Goal: Find specific page/section

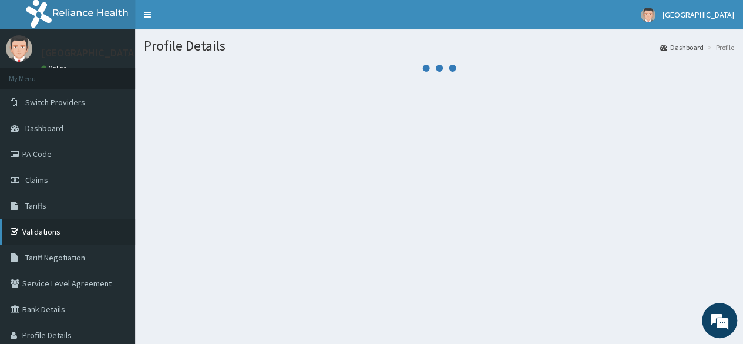
click at [57, 236] on link "Validations" at bounding box center [67, 232] width 135 height 26
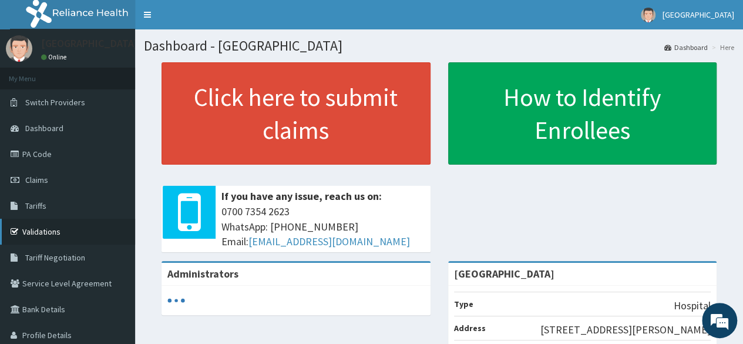
click at [32, 232] on link "Validations" at bounding box center [67, 232] width 135 height 26
